Goal: Information Seeking & Learning: Learn about a topic

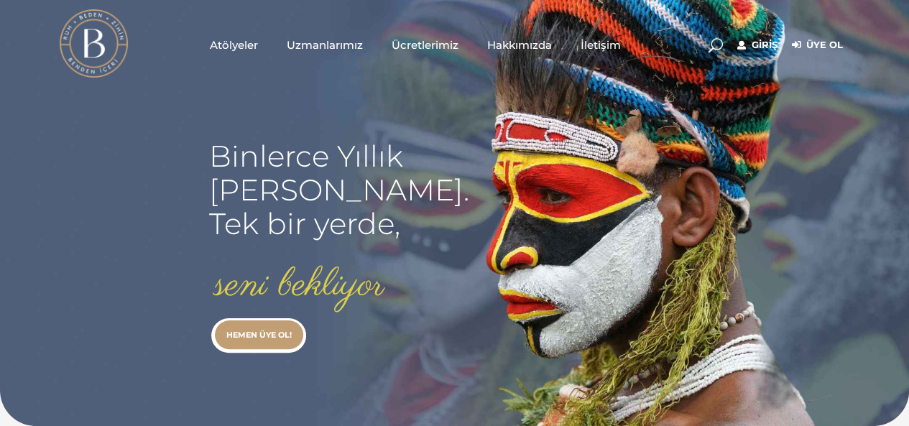
type input "[EMAIL_ADDRESS][DOMAIN_NAME]"
click at [755, 46] on link "Giriş" at bounding box center [757, 45] width 40 height 17
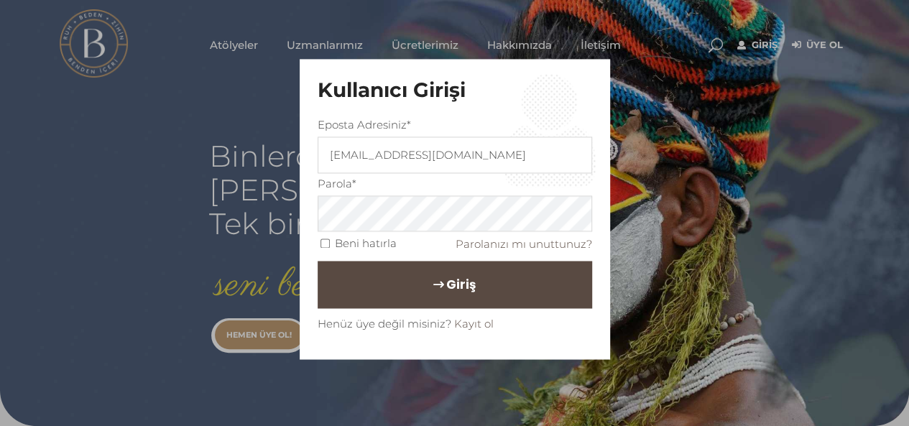
click at [465, 282] on span "Giriş" at bounding box center [460, 284] width 29 height 24
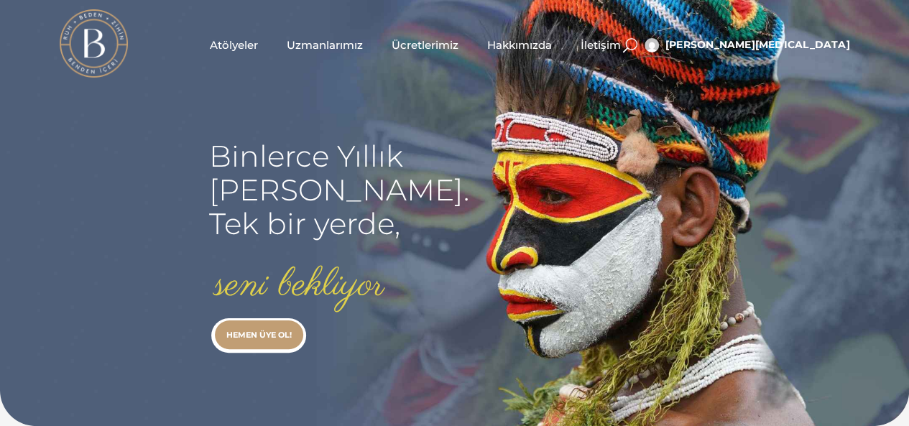
click at [234, 50] on span "Atölyeler" at bounding box center [234, 45] width 48 height 17
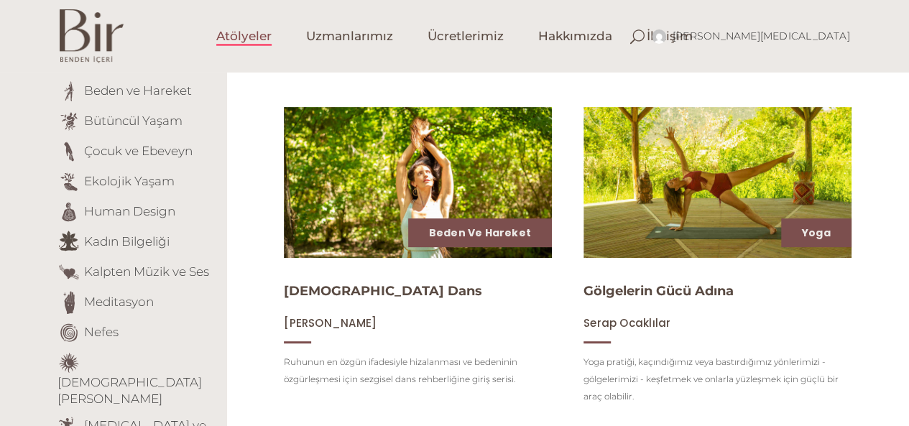
scroll to position [216, 0]
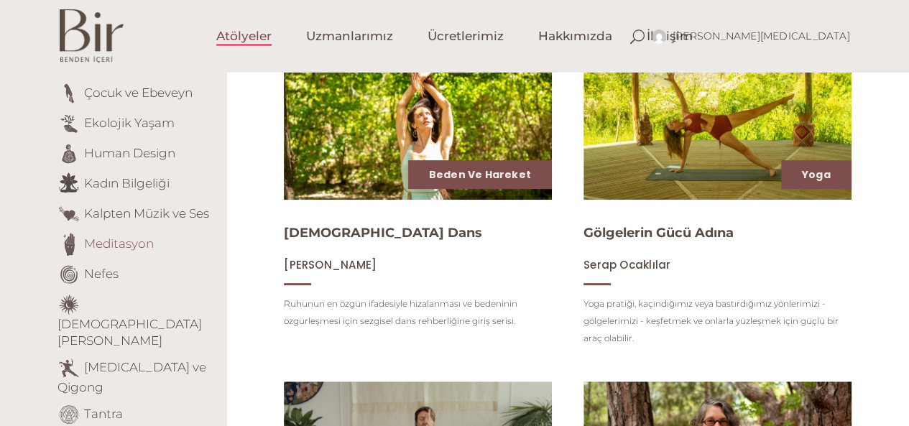
click at [117, 246] on link "Meditasyon" at bounding box center [119, 243] width 70 height 14
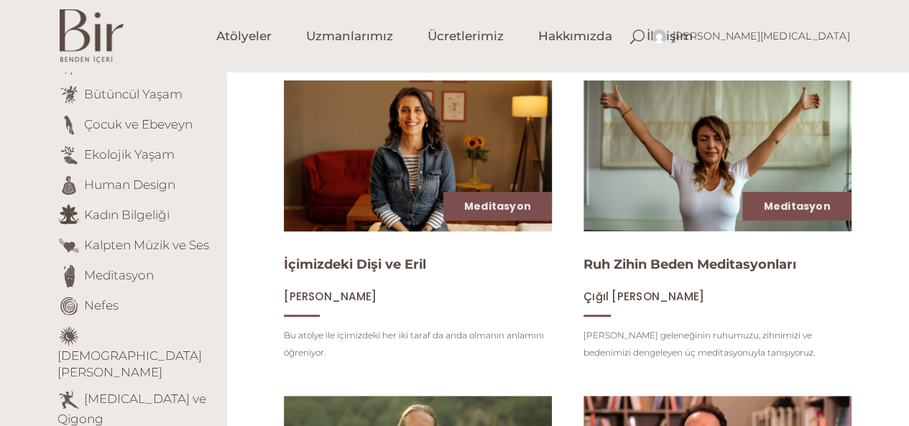
scroll to position [216, 0]
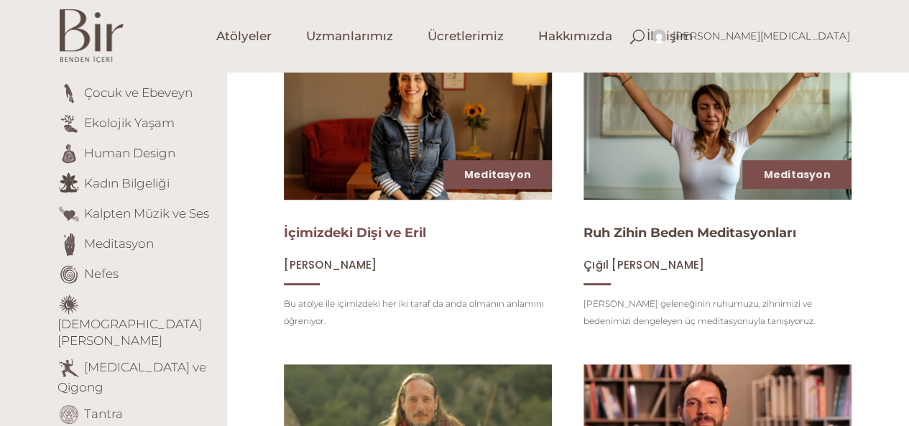
click at [388, 236] on link "İçimizdeki Dişi ve Eril" at bounding box center [355, 233] width 142 height 16
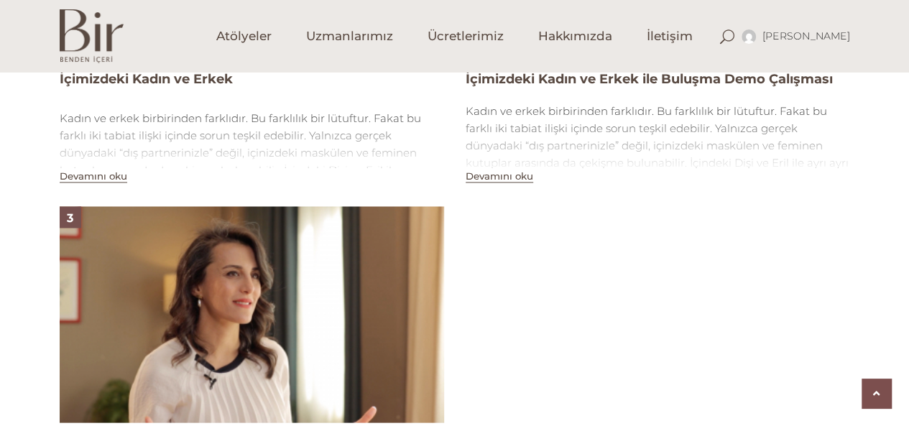
scroll to position [1293, 0]
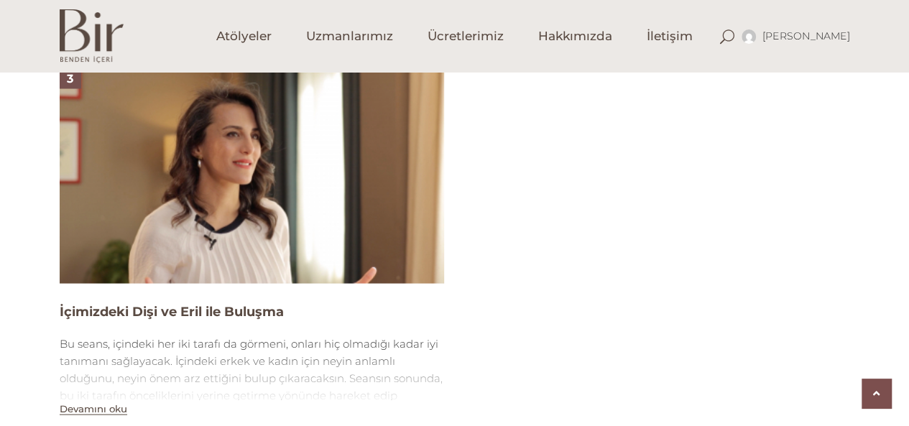
click at [342, 206] on img at bounding box center [252, 175] width 384 height 216
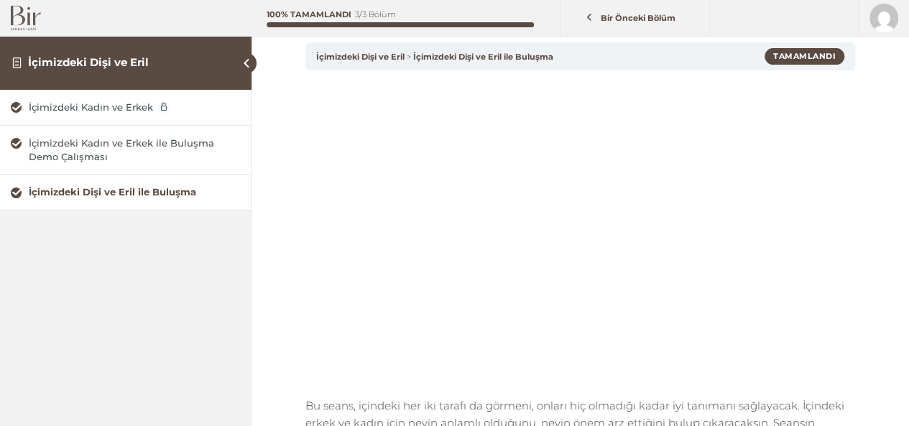
scroll to position [72, 0]
